Goal: Task Accomplishment & Management: Manage account settings

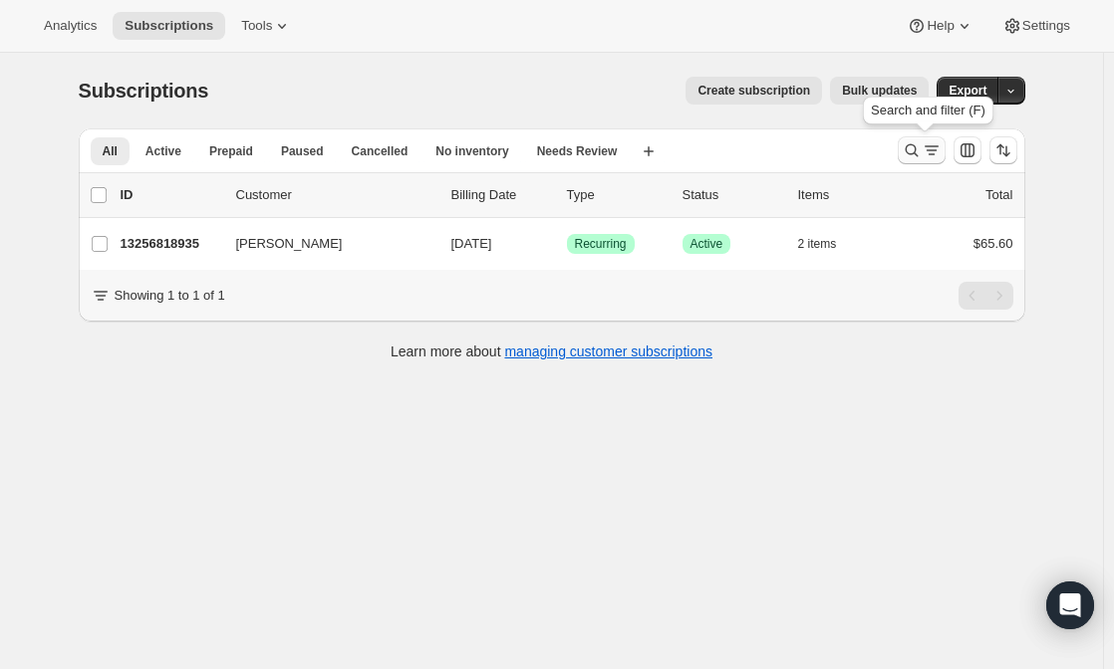
click at [921, 154] on icon "Search and filter results" at bounding box center [911, 150] width 20 height 20
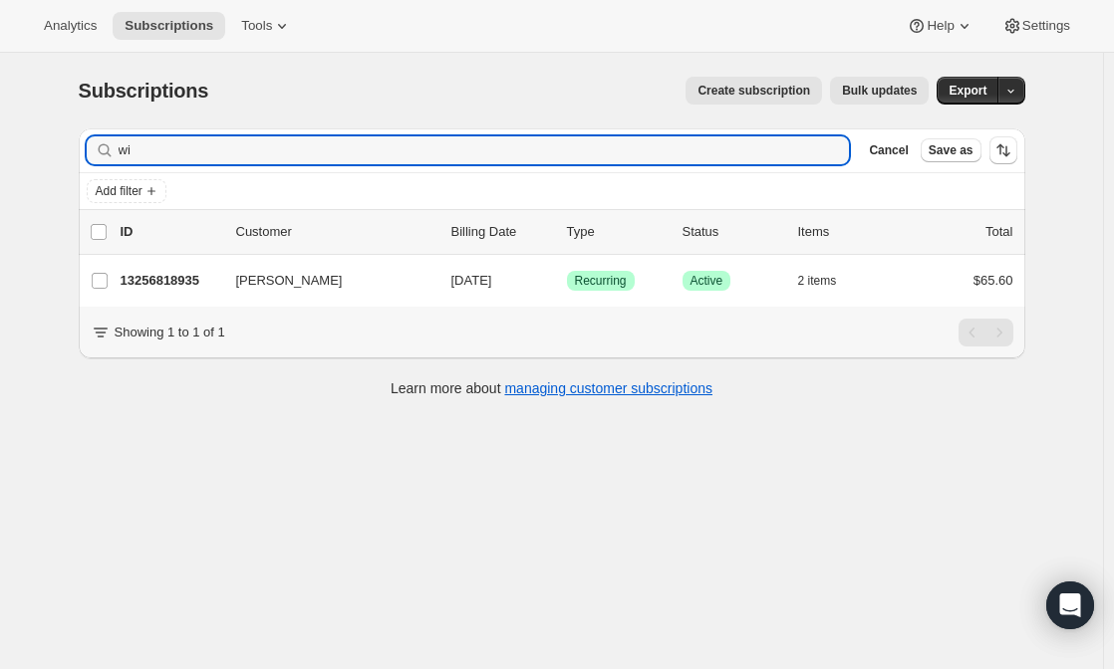
type input "w"
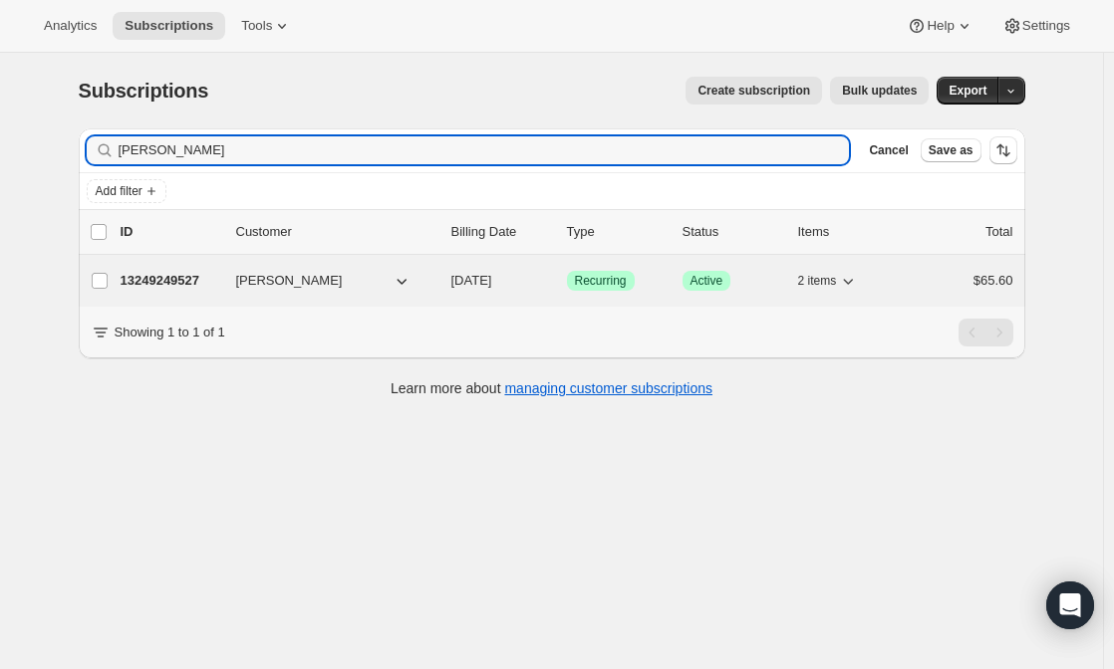
type input "[PERSON_NAME]"
click at [278, 270] on div "13249249527 [PERSON_NAME] [DATE] Success Recurring Success Active 2 items $65.60" at bounding box center [567, 281] width 892 height 28
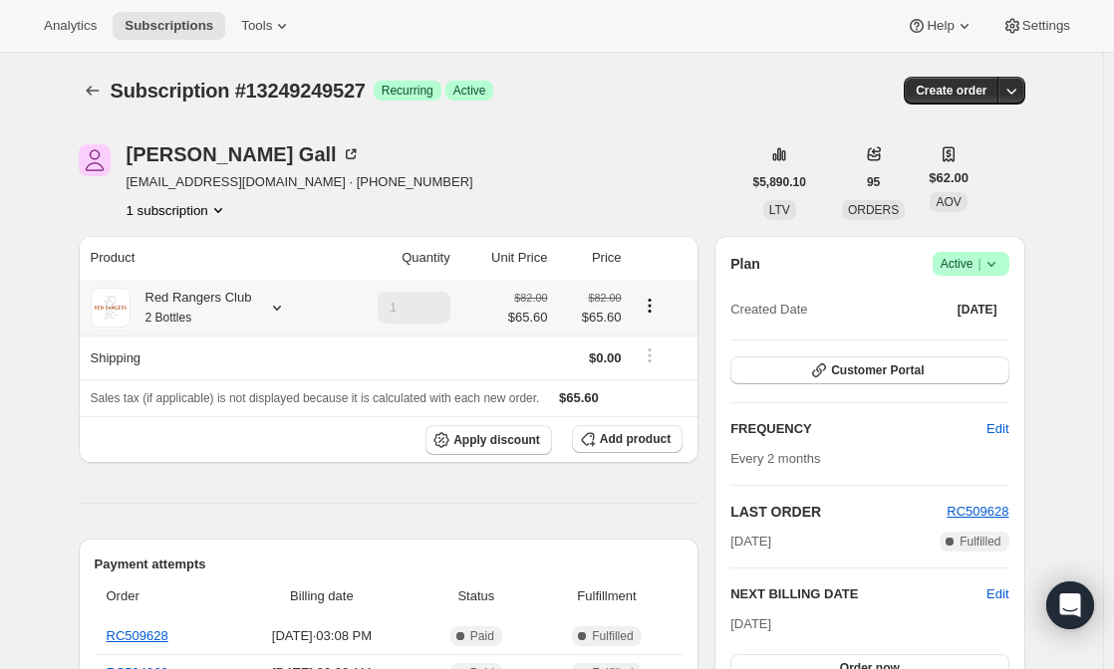
click at [213, 318] on div "Red Rangers Club 2 Bottles" at bounding box center [191, 308] width 122 height 40
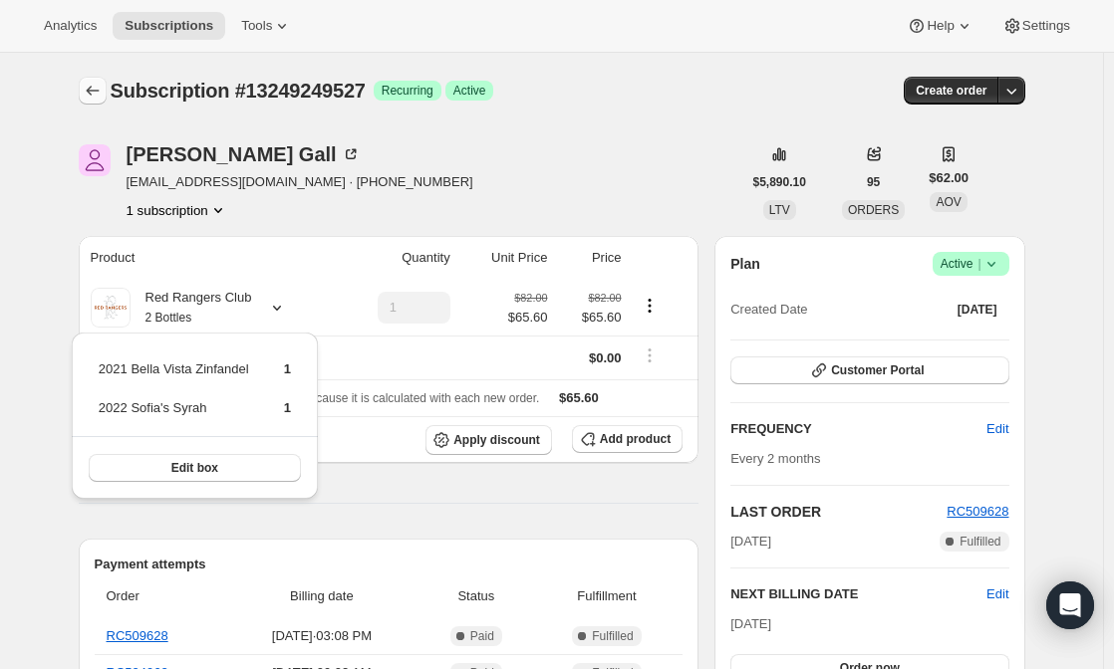
click at [98, 100] on icon "Subscriptions" at bounding box center [93, 91] width 20 height 20
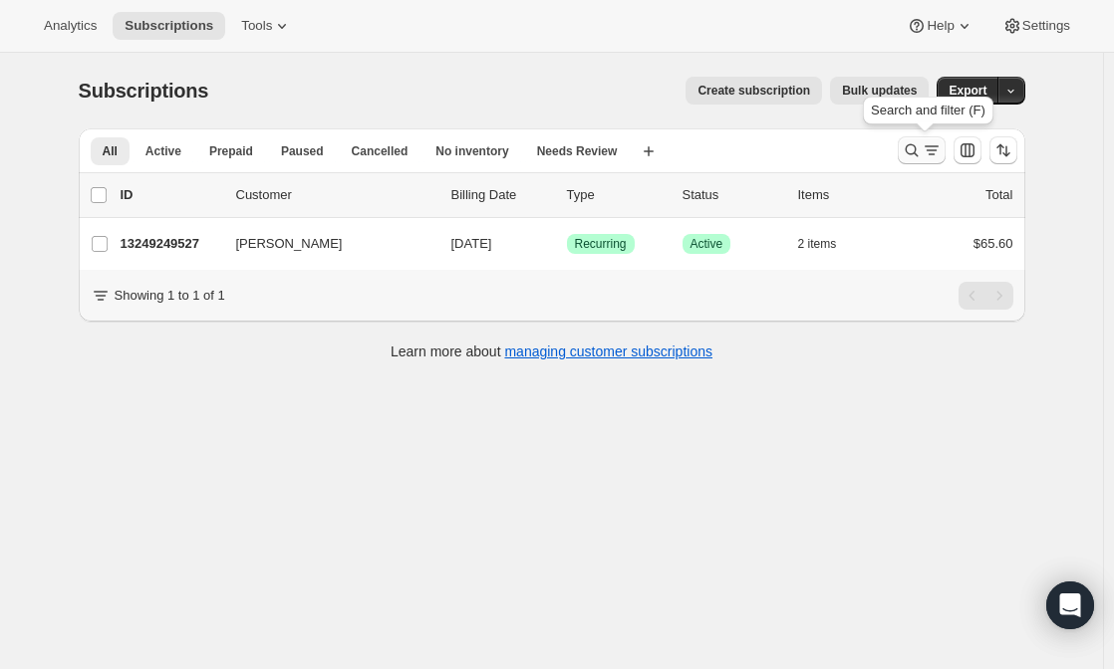
click at [914, 146] on icon "Search and filter results" at bounding box center [911, 150] width 20 height 20
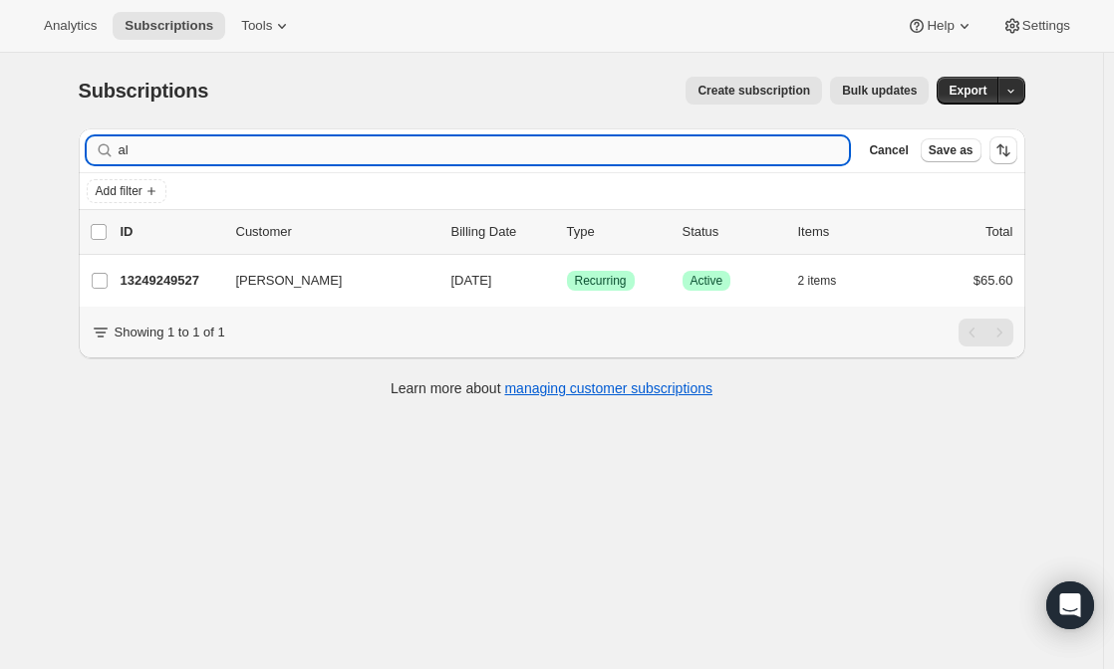
type input "a"
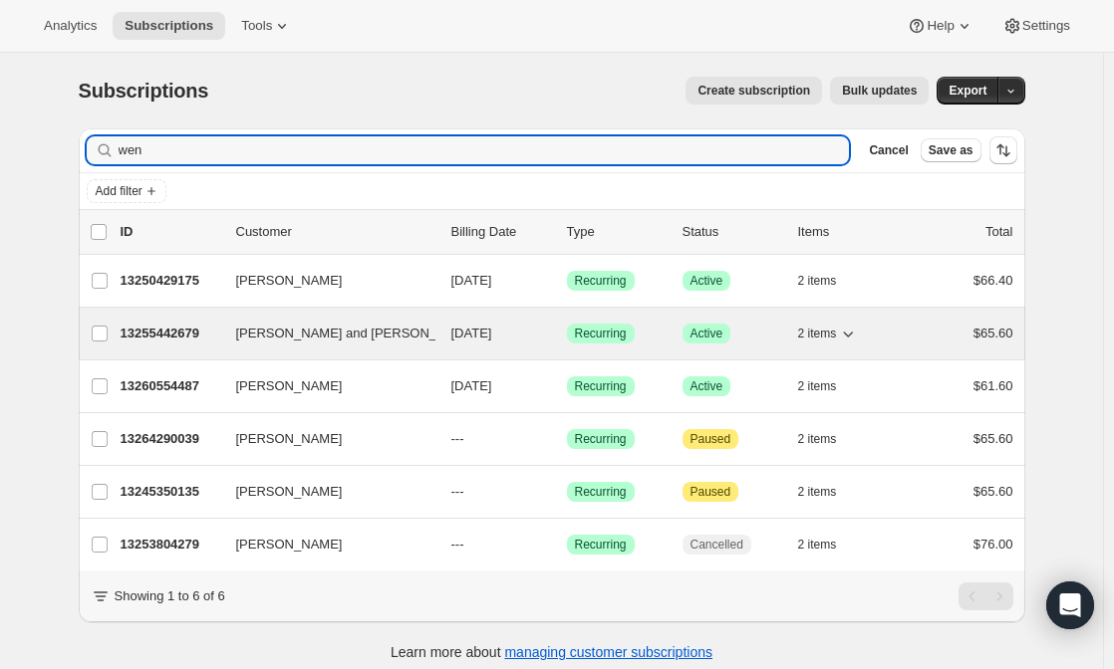
type input "wen"
click at [289, 328] on span "[PERSON_NAME] and [PERSON_NAME]" at bounding box center [357, 334] width 242 height 20
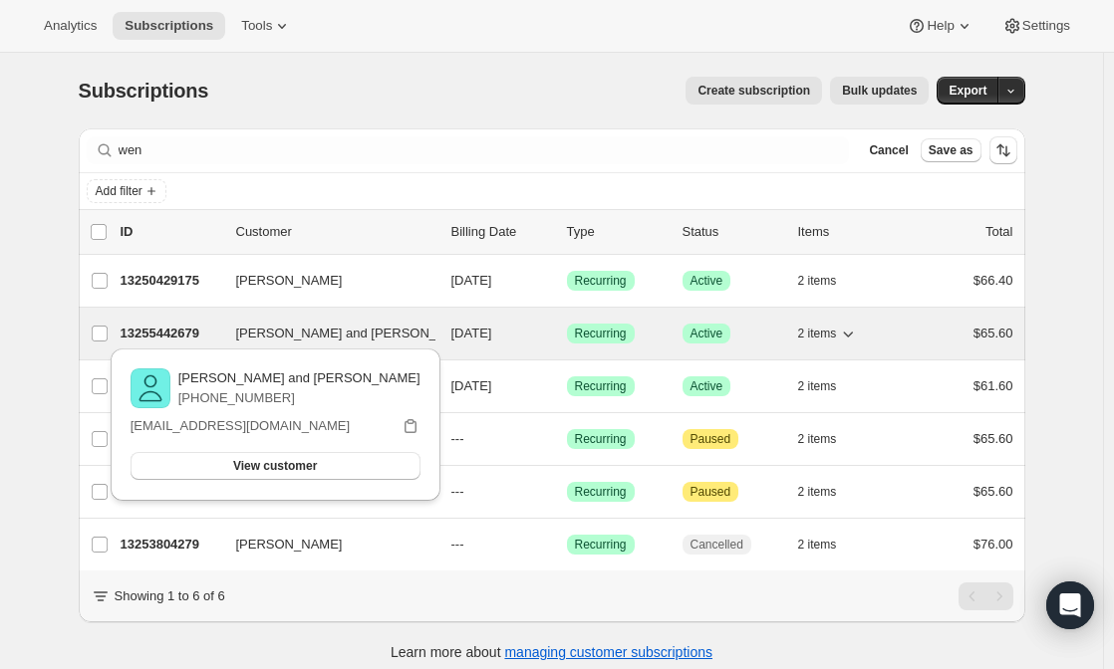
click at [159, 327] on p "13255442679" at bounding box center [171, 334] width 100 height 20
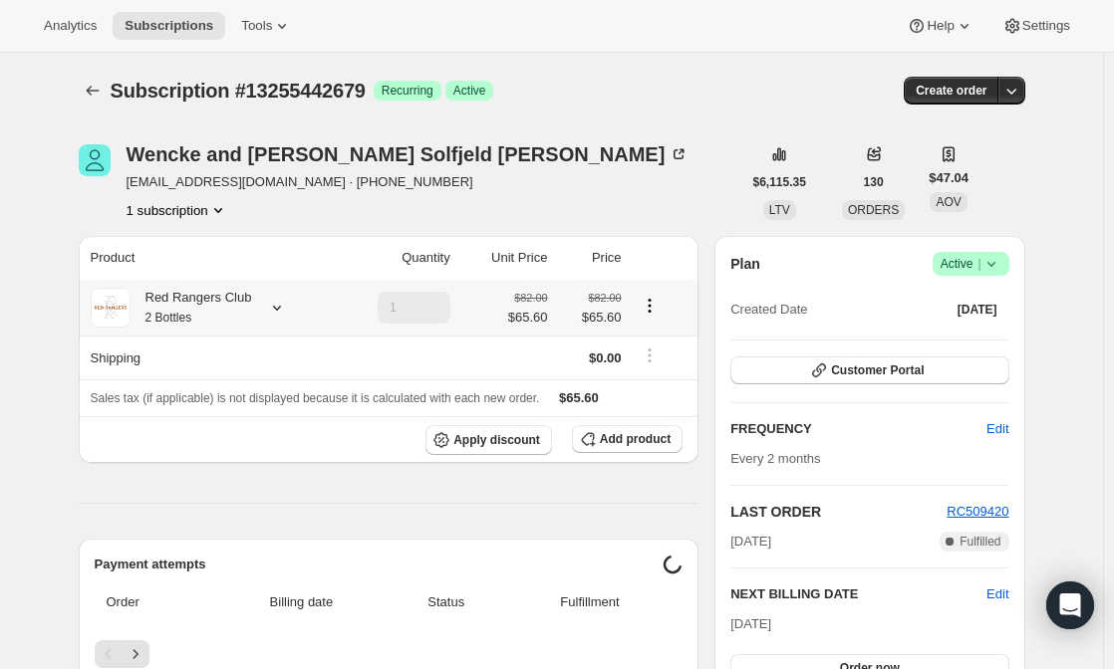
click at [154, 305] on div "Red Rangers Club 2 Bottles" at bounding box center [191, 308] width 122 height 40
